Goal: Communication & Community: Answer question/provide support

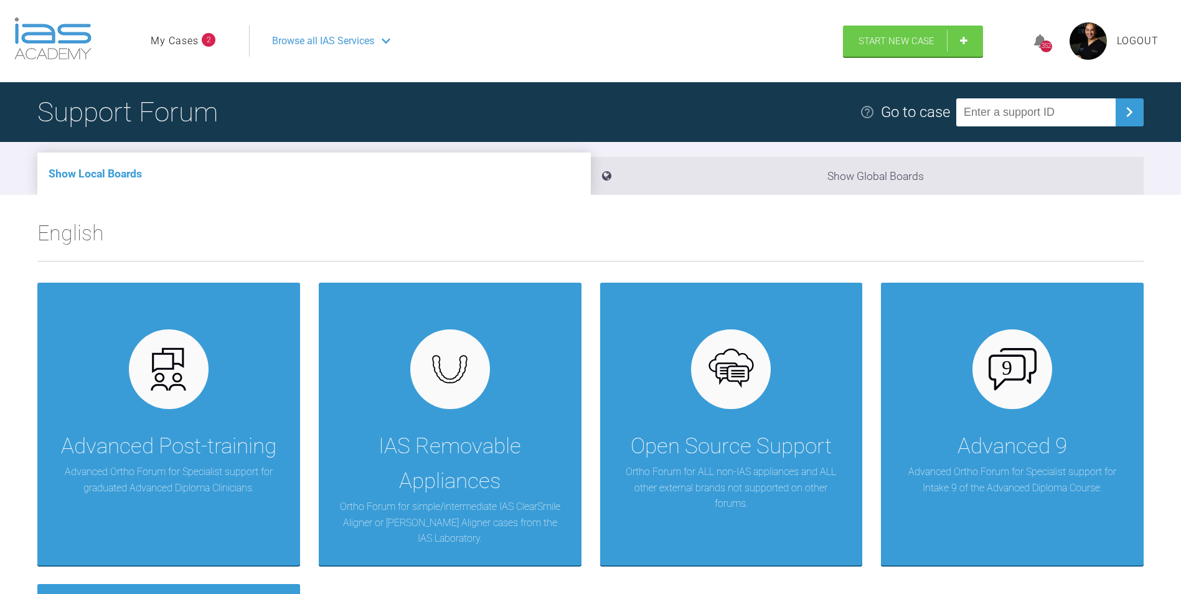
click at [164, 38] on link "My Cases" at bounding box center [175, 41] width 48 height 16
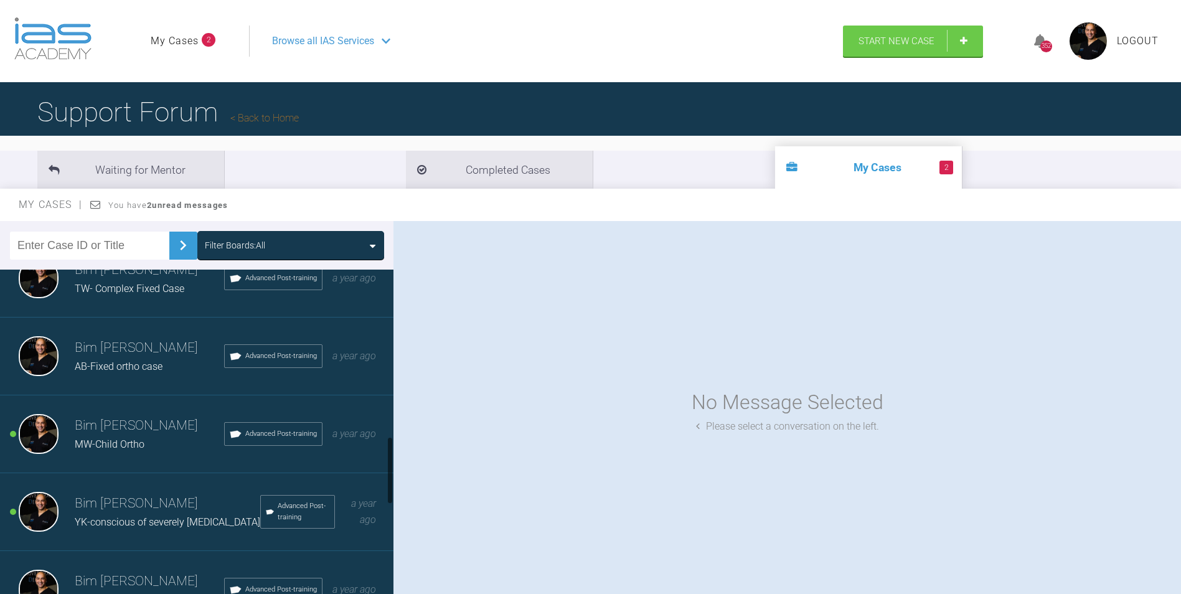
scroll to position [809, 0]
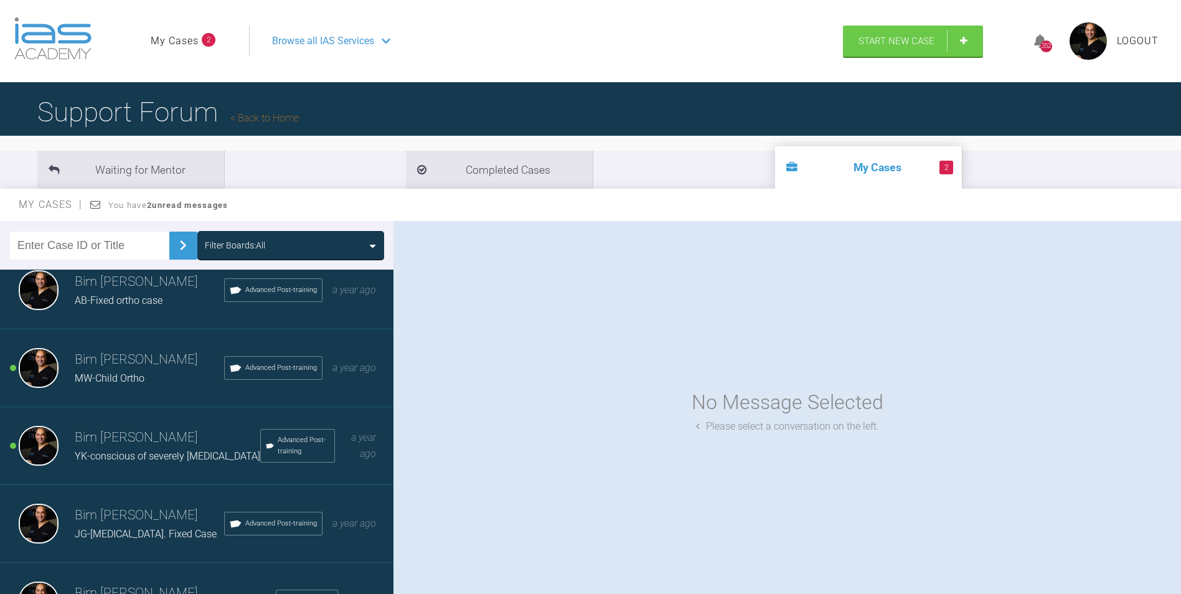
click at [103, 370] on h3 "Bim [PERSON_NAME]" at bounding box center [149, 359] width 149 height 21
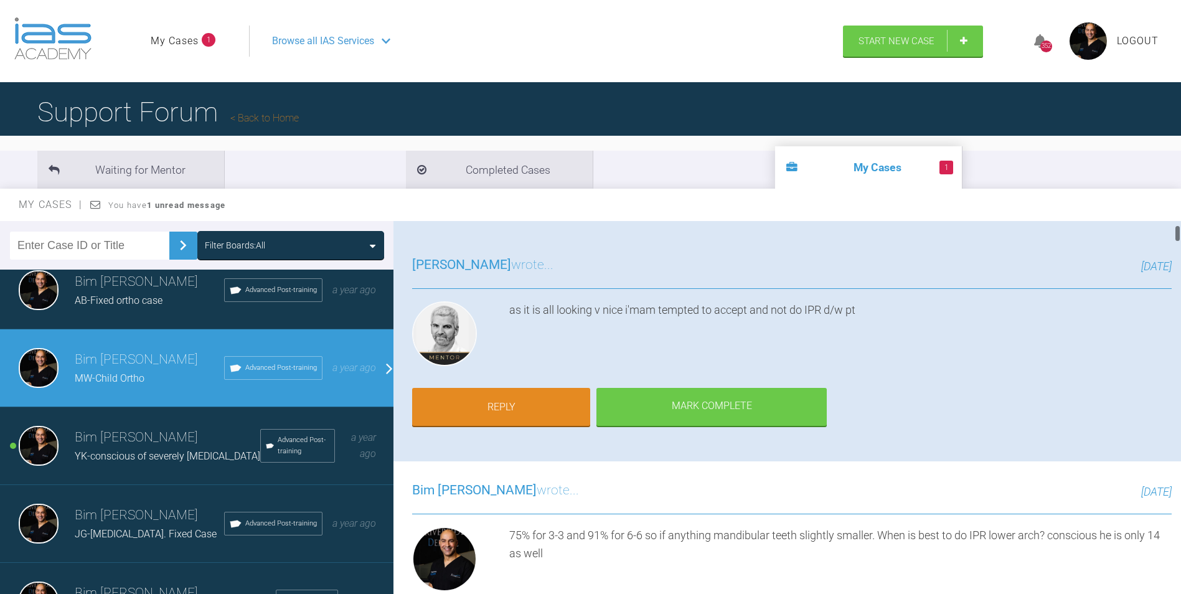
scroll to position [124, 0]
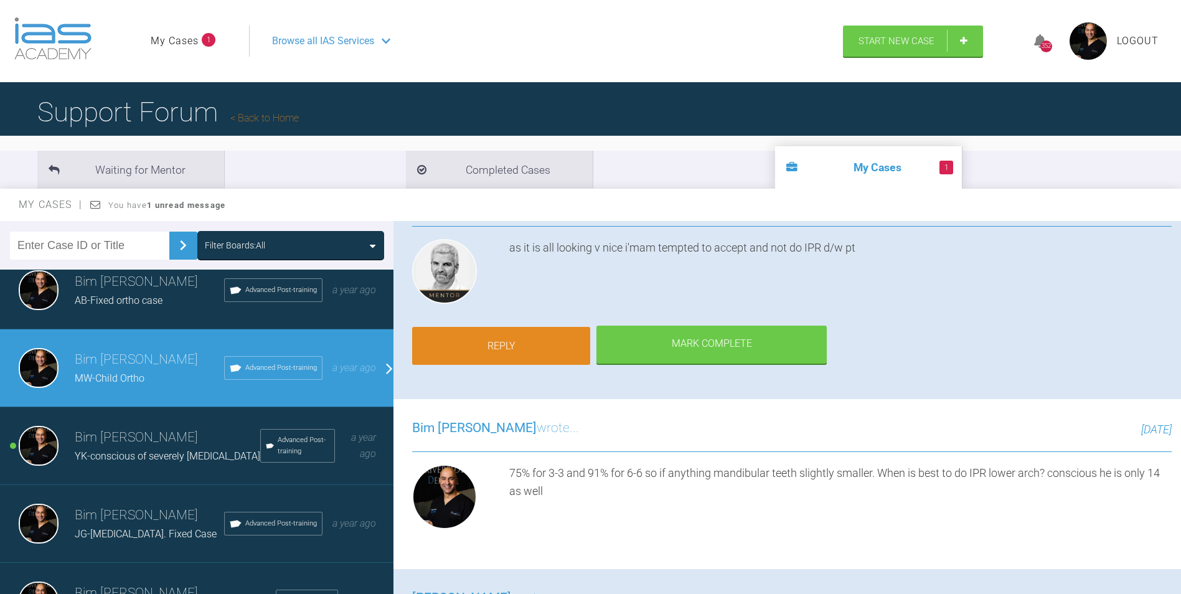
click at [540, 342] on link "Reply" at bounding box center [501, 346] width 178 height 39
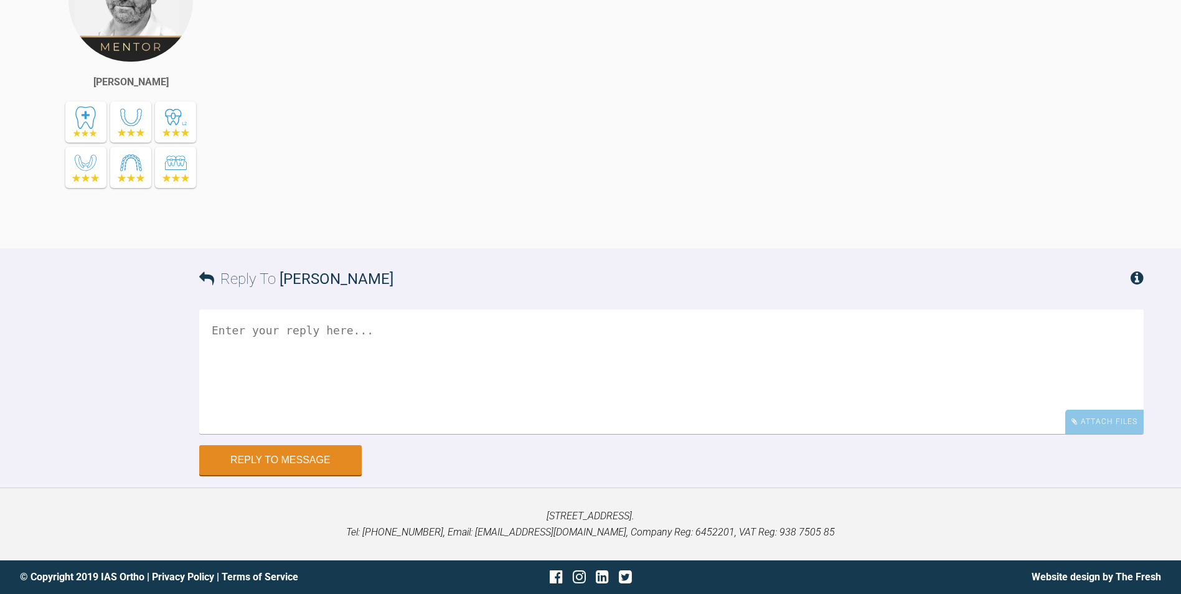
scroll to position [11828, 0]
drag, startPoint x: 261, startPoint y: 363, endPoint x: 955, endPoint y: 365, distance: 694.0
drag, startPoint x: 955, startPoint y: 365, endPoint x: 883, endPoint y: 364, distance: 72.8
copy div "75% for 3-3 and 91% for 6-6 so if anything mandibular teeth slightly smaller. W…"
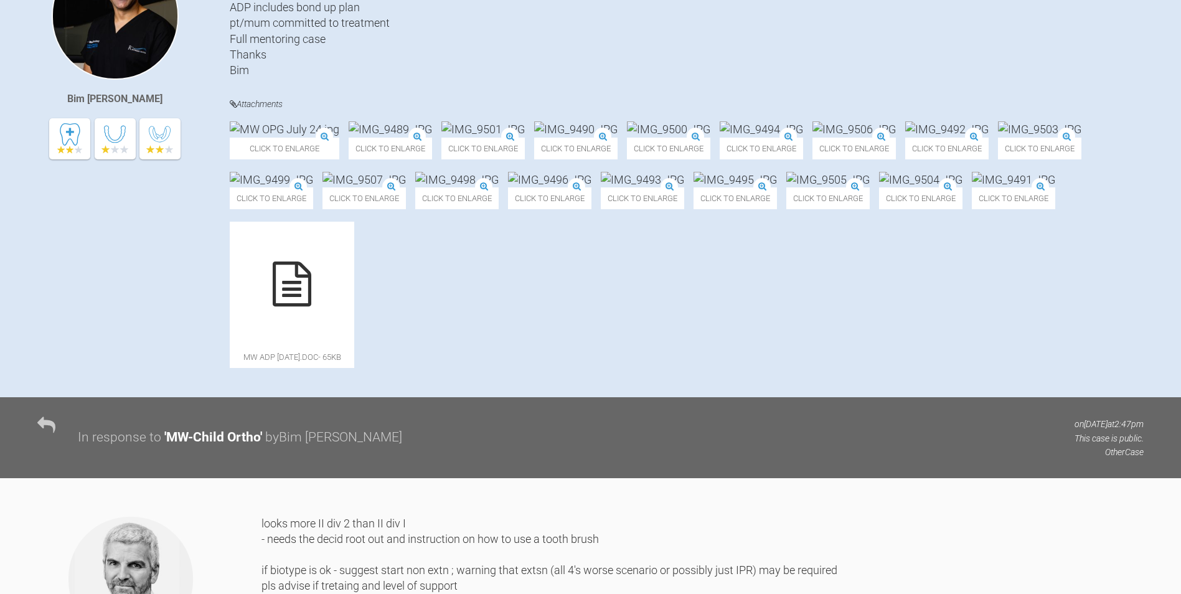
scroll to position [0, 0]
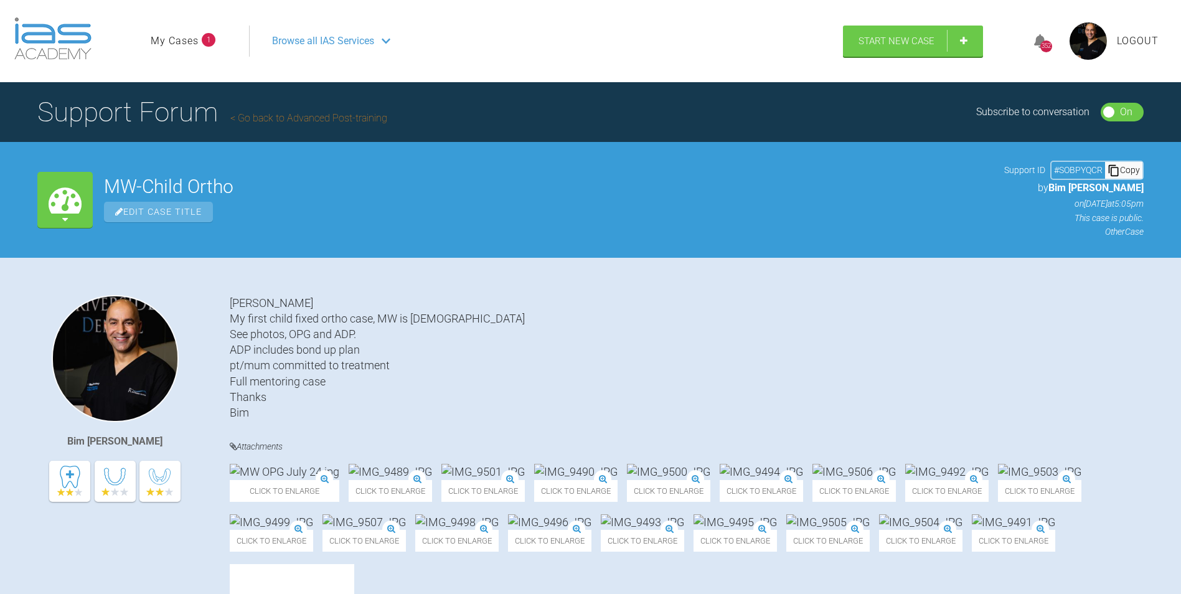
click at [189, 38] on link "My Cases" at bounding box center [175, 41] width 48 height 16
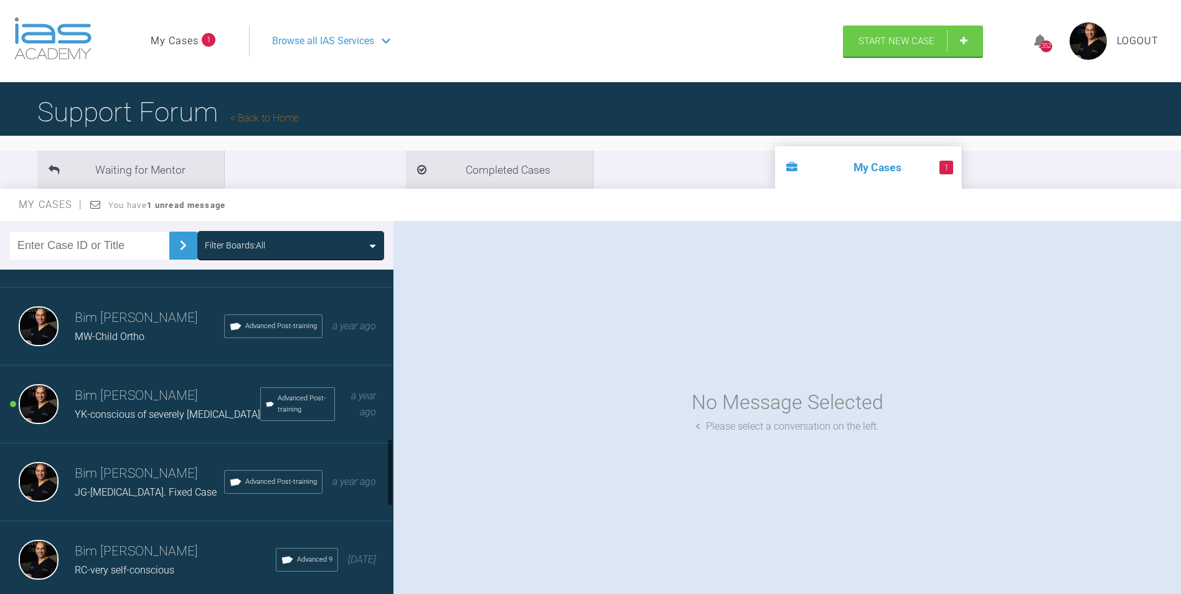
scroll to position [934, 0]
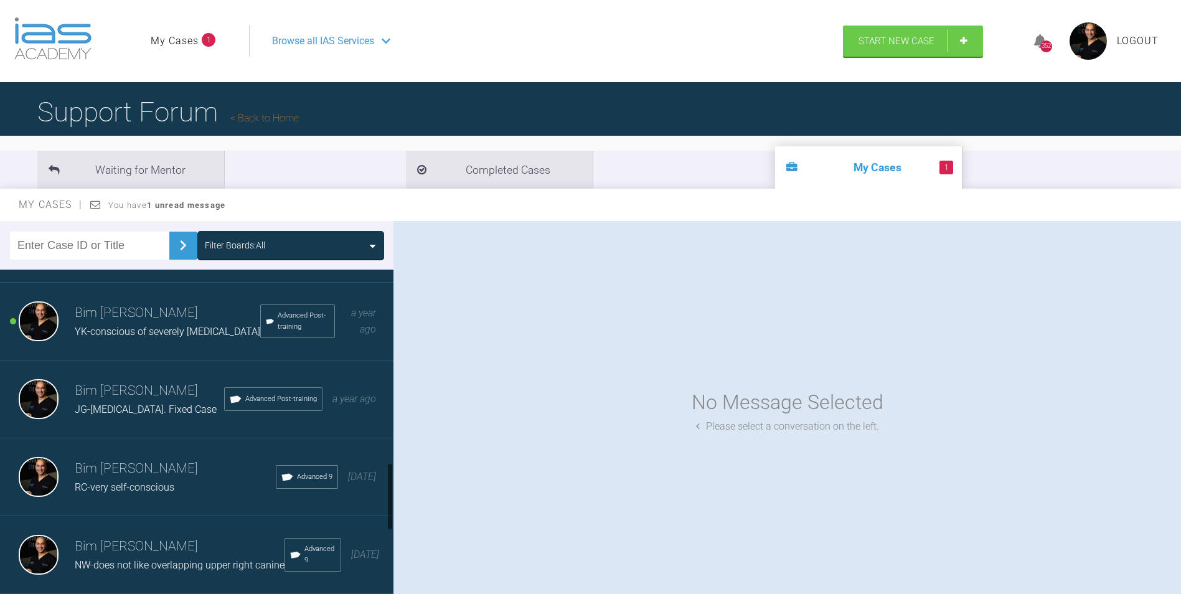
click at [127, 324] on h3 "Bim [PERSON_NAME]" at bounding box center [167, 312] width 185 height 21
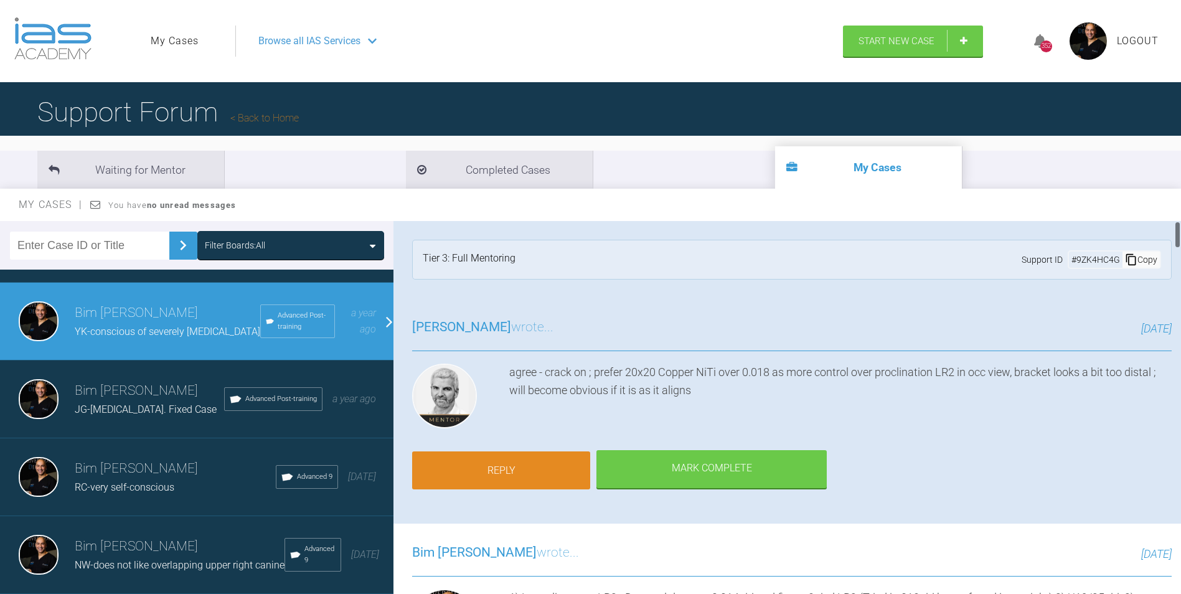
click at [499, 475] on link "Reply" at bounding box center [501, 470] width 178 height 39
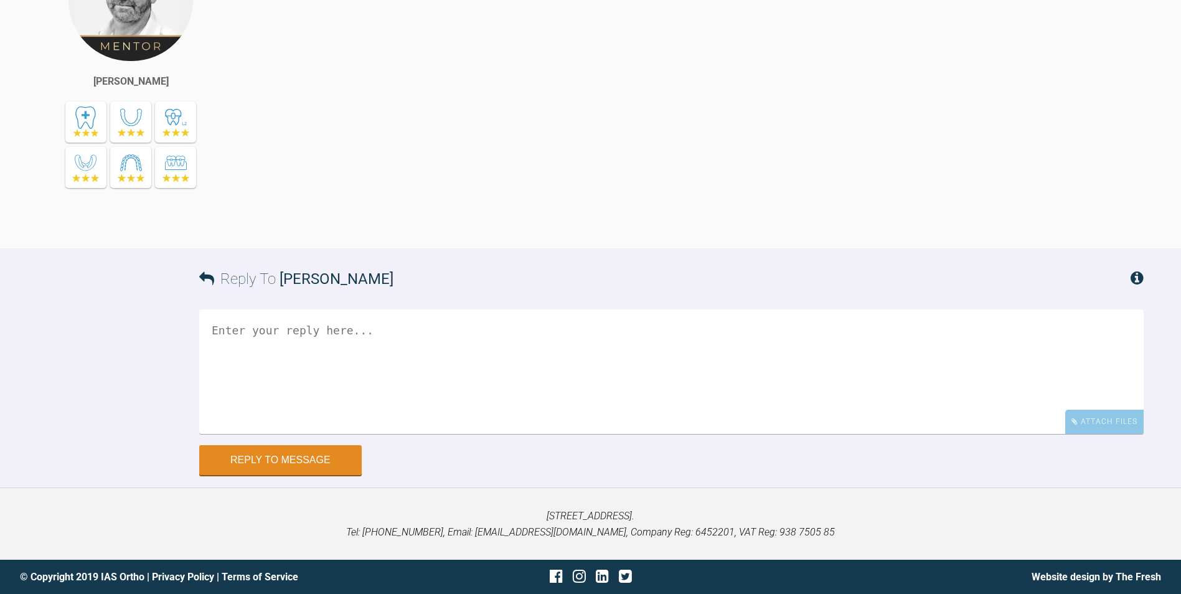
scroll to position [9806, 0]
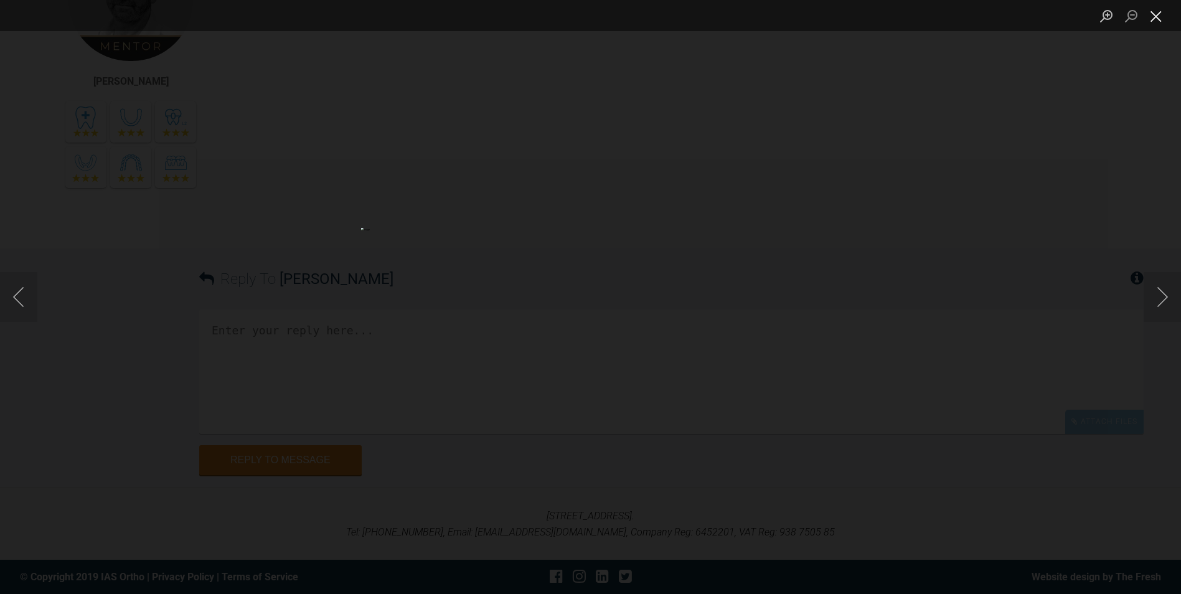
click at [1163, 22] on button "Close lightbox" at bounding box center [1155, 16] width 25 height 22
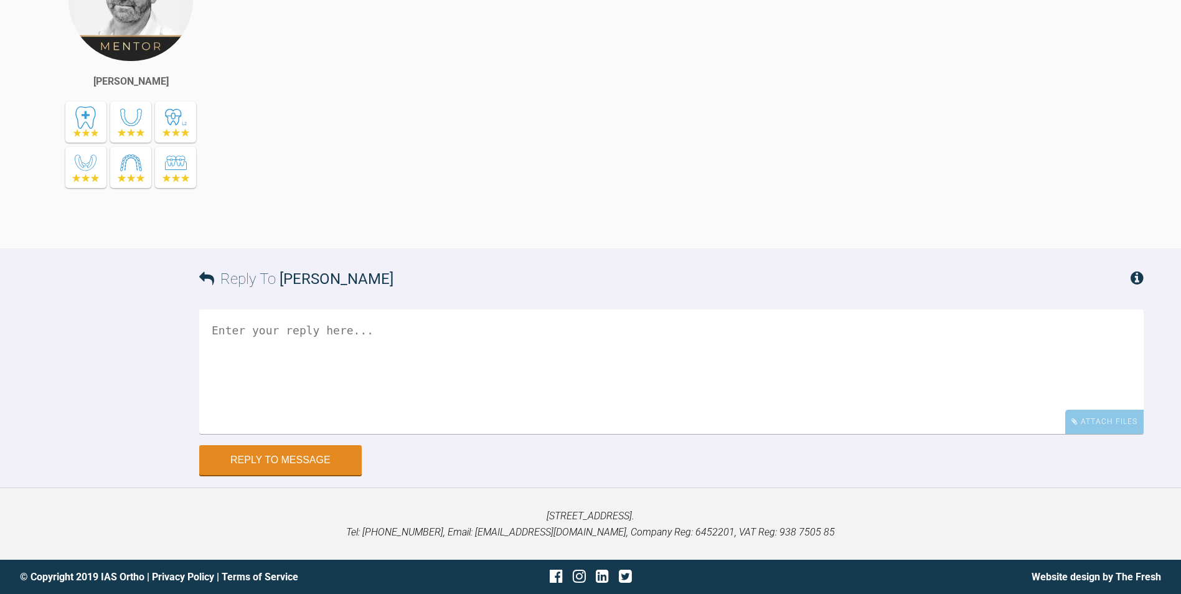
scroll to position [9930, 0]
click at [258, 237] on div "[PERSON_NAME]" at bounding box center [149, 85] width 224 height 301
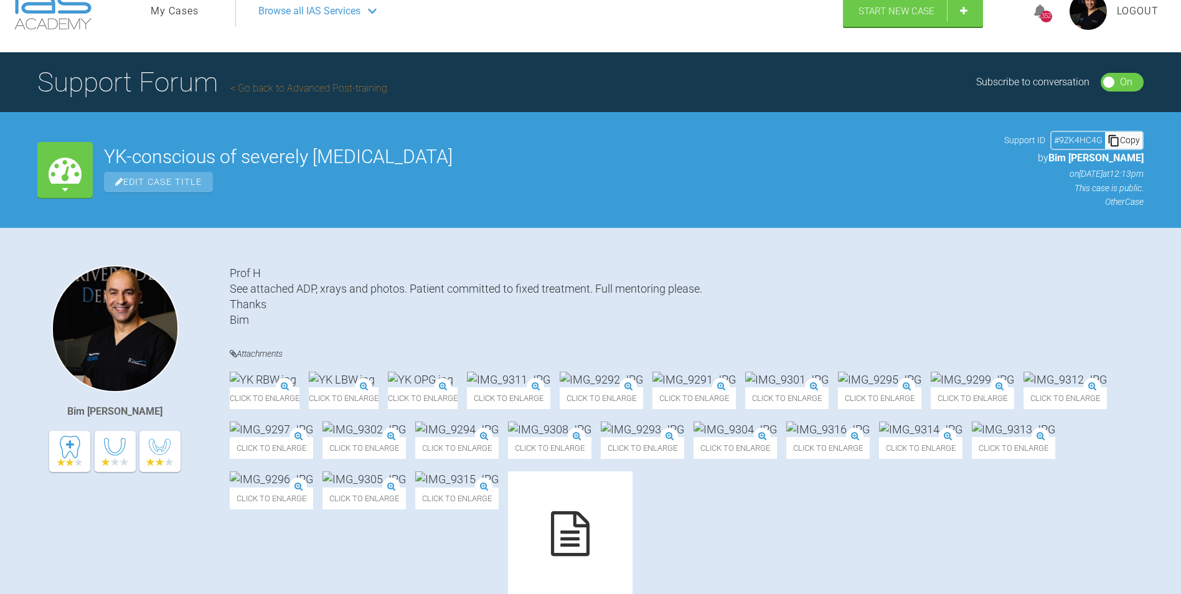
scroll to position [0, 0]
